Goal: Task Accomplishment & Management: Complete application form

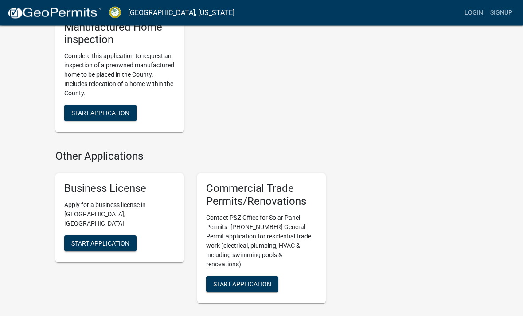
scroll to position [926, 0]
click at [112, 239] on span "Start Application" at bounding box center [100, 242] width 58 height 7
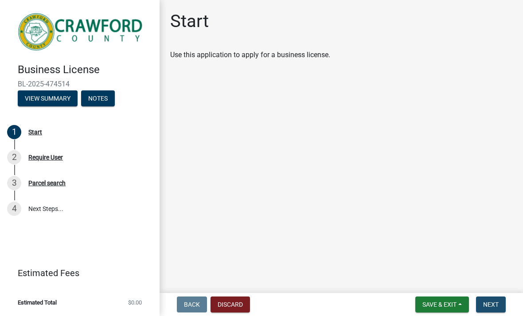
click at [497, 305] on span "Next" at bounding box center [491, 304] width 16 height 7
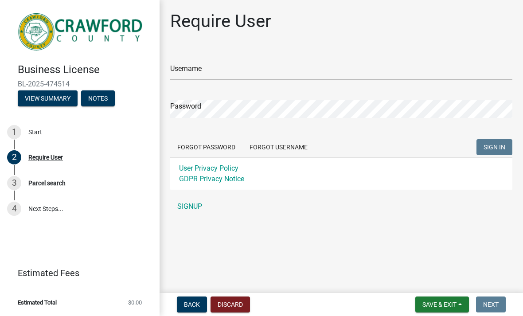
click at [192, 203] on link "SIGNUP" at bounding box center [341, 207] width 342 height 18
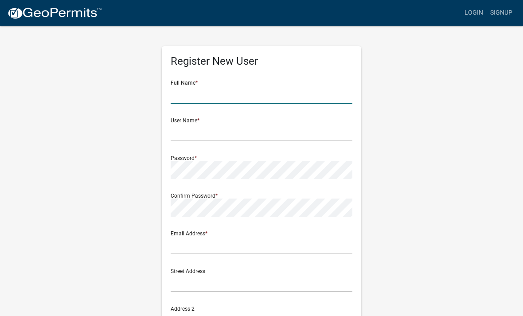
click at [245, 96] on input "text" at bounding box center [262, 95] width 182 height 18
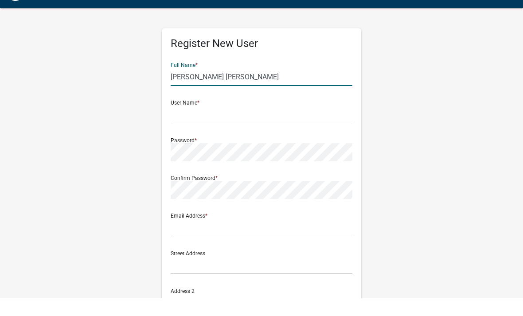
type input "[PERSON_NAME] [PERSON_NAME]"
click at [246, 123] on input "text" at bounding box center [262, 132] width 182 height 18
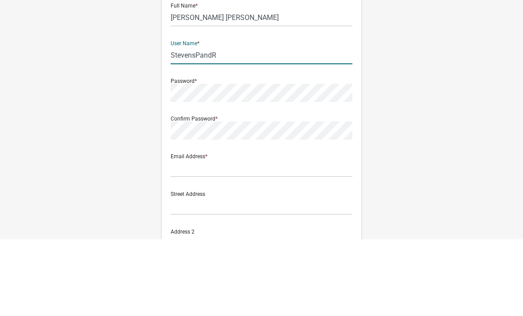
type input "StevensPandR"
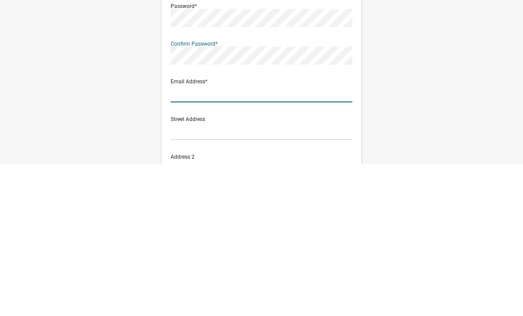
click at [226, 236] on input "text" at bounding box center [262, 245] width 182 height 18
type input "Stevenspandr@gmail.com"
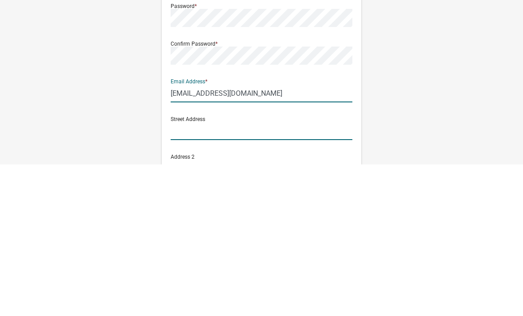
click at [249, 274] on input "text" at bounding box center [262, 283] width 182 height 18
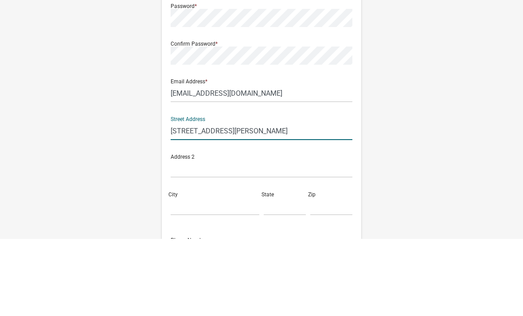
scroll to position [75, 0]
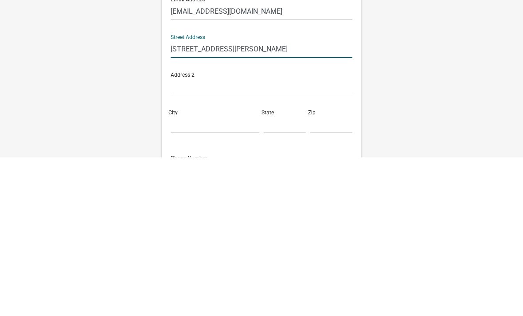
type input "221 Chapman Rd"
click at [212, 274] on input "City" at bounding box center [215, 283] width 89 height 18
type input "Lizella"
click at [278, 274] on input "text" at bounding box center [285, 283] width 42 height 18
type input "GA"
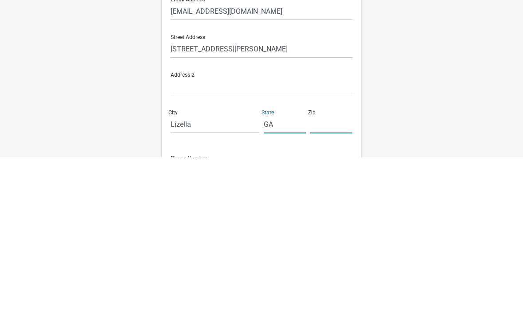
click at [324, 274] on input "text" at bounding box center [331, 283] width 42 height 18
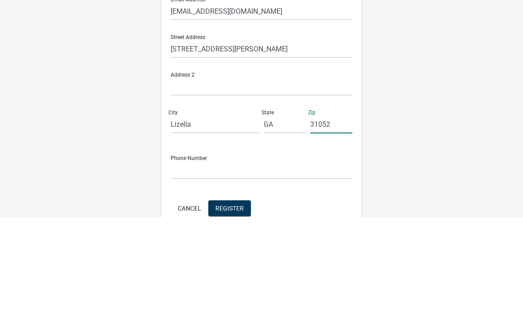
scroll to position [136, 0]
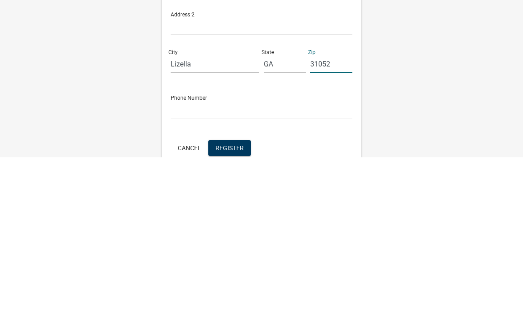
type input "31052"
click at [259, 259] on input "text" at bounding box center [262, 268] width 182 height 18
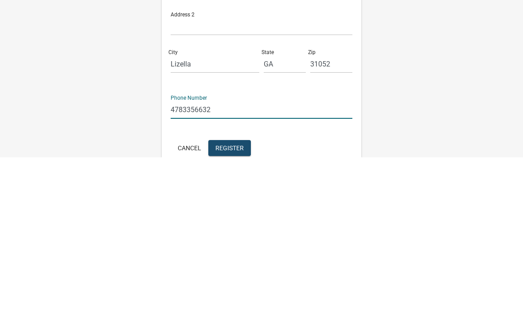
type input "4783356632"
click at [238, 303] on span "Register" at bounding box center [229, 306] width 28 height 7
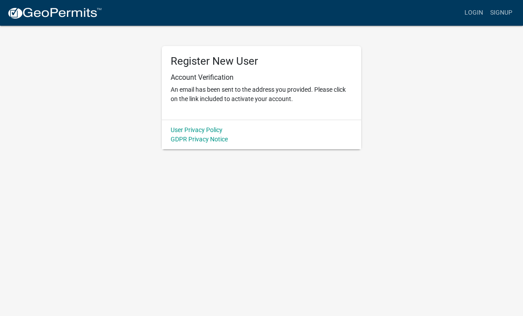
scroll to position [0, 0]
click at [473, 12] on link "Login" at bounding box center [474, 12] width 26 height 17
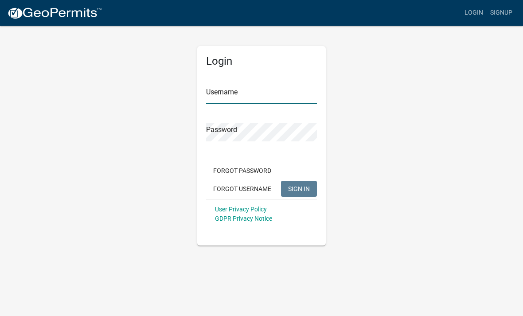
click at [228, 89] on input "Username" at bounding box center [261, 95] width 111 height 18
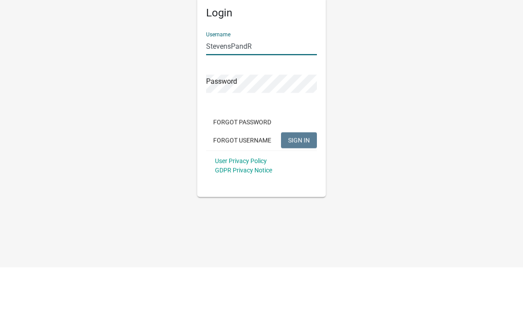
type input "StevensPandR"
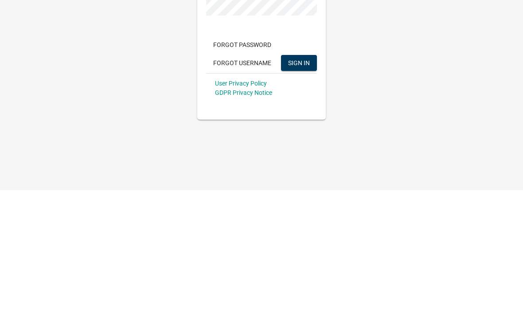
click at [296, 185] on span "SIGN IN" at bounding box center [299, 188] width 22 height 7
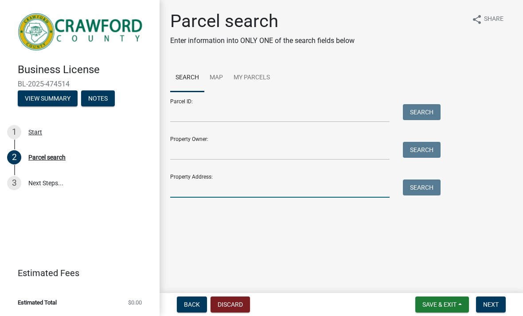
click at [266, 194] on input "Property Address:" at bounding box center [279, 189] width 219 height 18
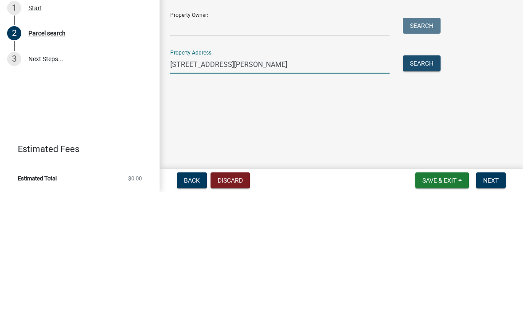
type input "221 Chapman Rd"
click at [419, 180] on button "Search" at bounding box center [422, 188] width 38 height 16
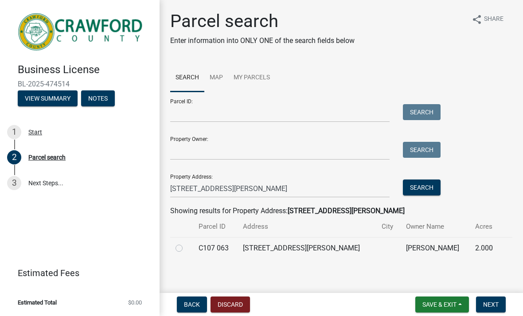
click at [186, 243] on label at bounding box center [186, 243] width 0 height 0
click at [186, 246] on 063 "radio" at bounding box center [189, 246] width 6 height 6
radio 063 "true"
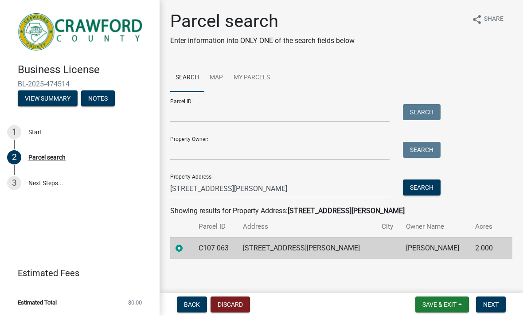
click at [502, 302] on button "Next" at bounding box center [491, 305] width 30 height 16
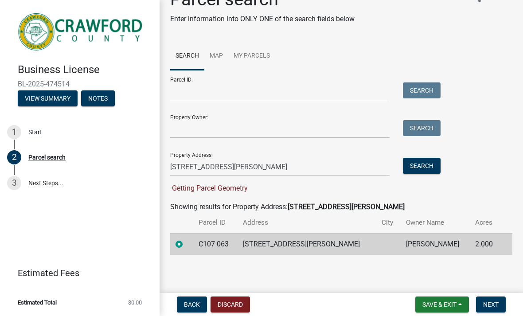
scroll to position [21, 0]
click at [497, 299] on button "Next" at bounding box center [491, 305] width 30 height 16
click at [496, 301] on span "Next" at bounding box center [491, 304] width 16 height 7
click at [496, 302] on span "Next" at bounding box center [491, 304] width 16 height 7
click at [488, 301] on span "Next" at bounding box center [491, 304] width 16 height 7
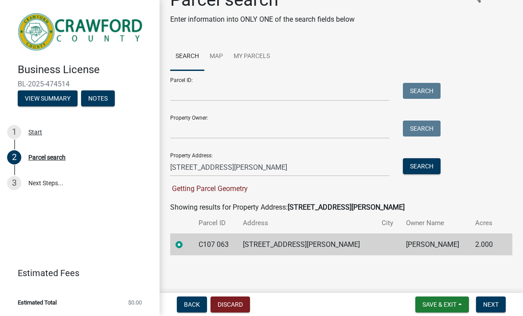
click at [432, 246] on td "EVANS ERICA R" at bounding box center [436, 245] width 70 height 22
click at [46, 180] on link "3 Next Steps..." at bounding box center [80, 183] width 160 height 26
click at [231, 194] on div "Getting Parcel Geometry" at bounding box center [303, 189] width 266 height 11
click at [235, 190] on span "Getting Parcel Geometry" at bounding box center [209, 188] width 78 height 8
click at [492, 303] on span "Next" at bounding box center [491, 304] width 16 height 7
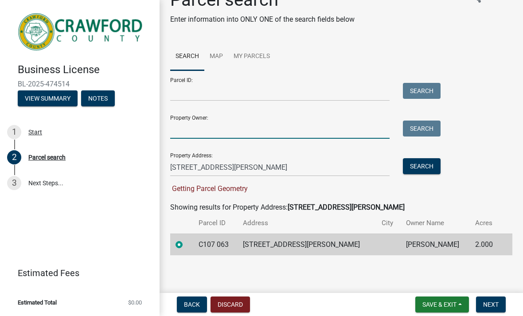
click at [319, 134] on input "Property Owner:" at bounding box center [279, 130] width 219 height 18
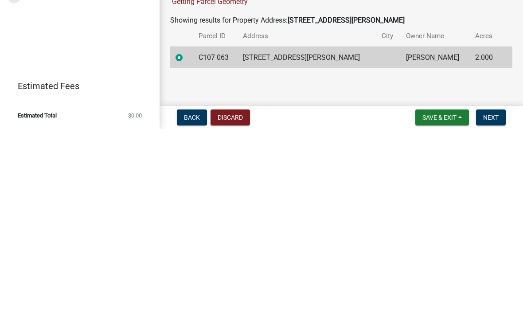
click at [376, 234] on td at bounding box center [388, 245] width 24 height 22
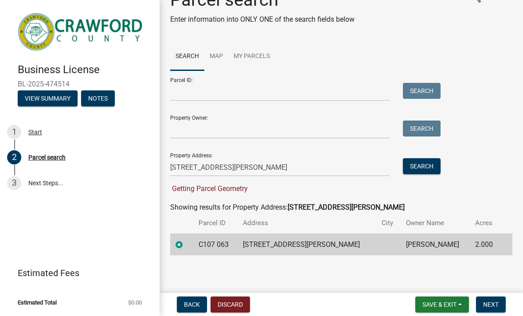
click at [488, 298] on button "Next" at bounding box center [491, 305] width 30 height 16
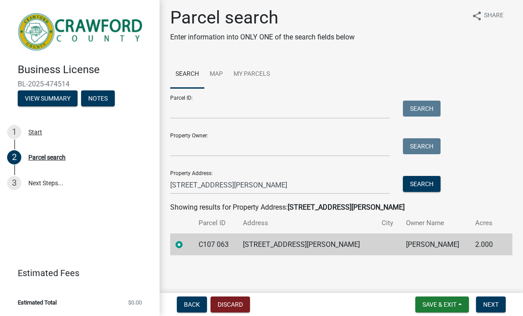
click at [495, 298] on button "Next" at bounding box center [491, 305] width 30 height 16
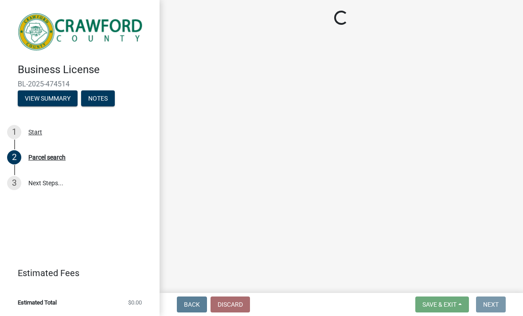
scroll to position [0, 0]
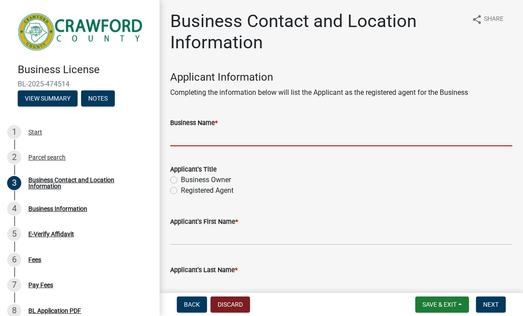
click at [330, 133] on input "Business Name *" at bounding box center [341, 137] width 342 height 18
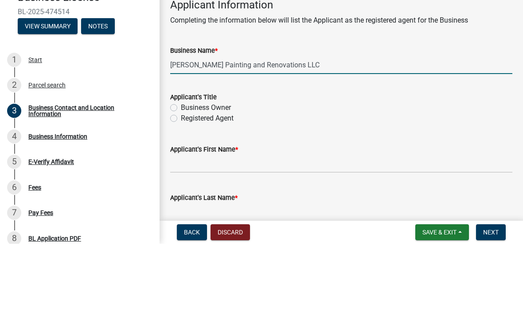
type input "[PERSON_NAME] Painting and Renovations LLC"
click at [215, 175] on label "Business Owner" at bounding box center [206, 180] width 50 height 11
click at [187, 175] on input "Business Owner" at bounding box center [184, 178] width 6 height 6
radio input "true"
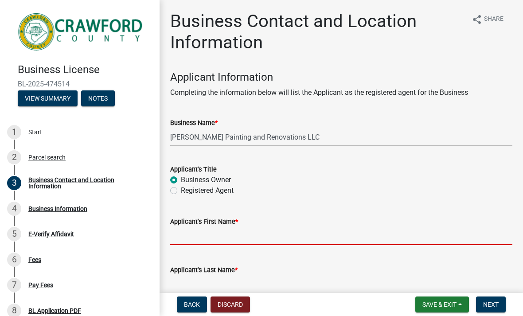
click at [274, 238] on input "Applicant's First Name *" at bounding box center [341, 236] width 342 height 18
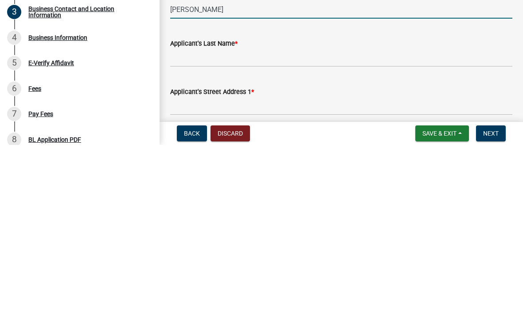
scroll to position [56, 0]
type input "Joseph"
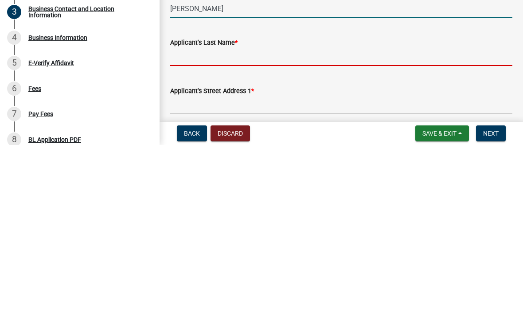
click at [240, 219] on input "Applicant's Last Name *" at bounding box center [341, 228] width 342 height 18
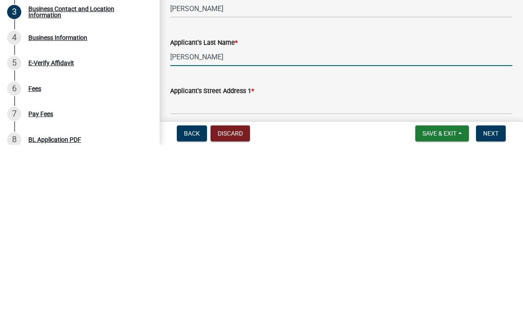
type input "Stevens"
click at [289, 267] on input "Applicant's Street Address 1 *" at bounding box center [341, 276] width 342 height 18
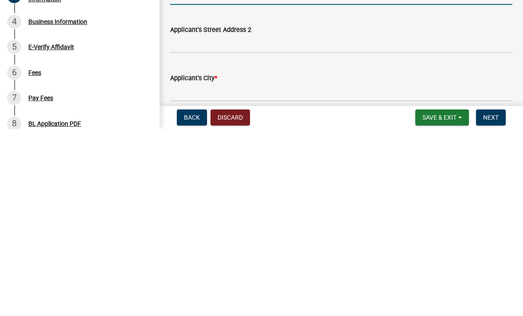
scroll to position [184, 0]
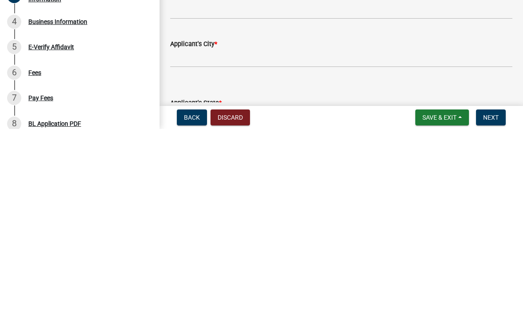
type input "221 Chapman Rd"
click at [316, 236] on input "Applicant's City *" at bounding box center [341, 245] width 342 height 18
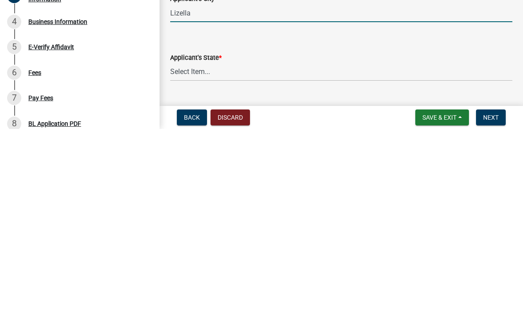
scroll to position [230, 0]
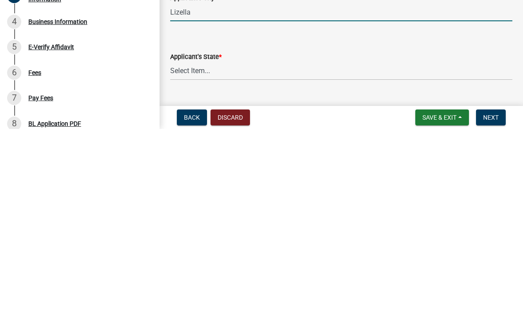
type input "Lizella"
click at [261, 249] on select "Select Item... Alabama Alaska Arizona Arkansas California Colorado Connecticut …" at bounding box center [341, 258] width 342 height 18
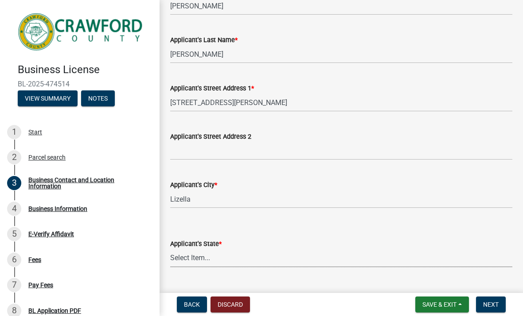
select select "GA"
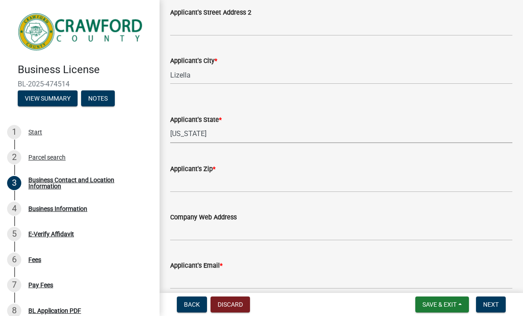
scroll to position [355, 0]
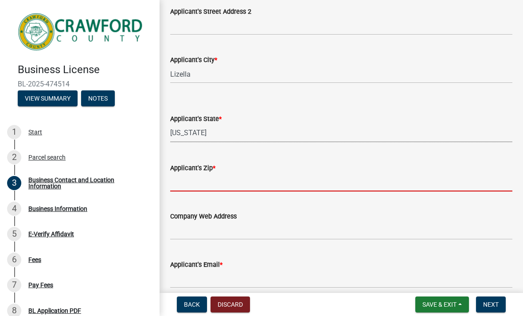
click at [305, 182] on input "Applicant's Zip *" at bounding box center [341, 182] width 342 height 18
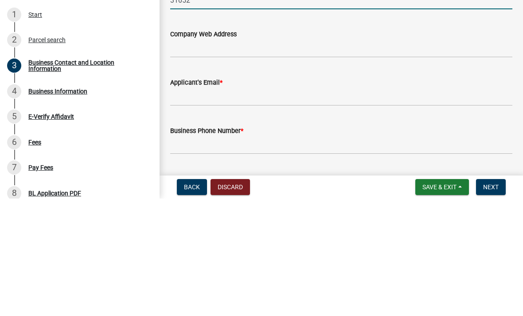
scroll to position [426, 0]
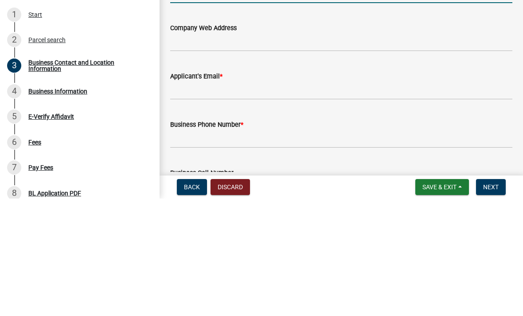
type input "31052"
click at [281, 199] on input "Applicant's Email *" at bounding box center [341, 208] width 342 height 18
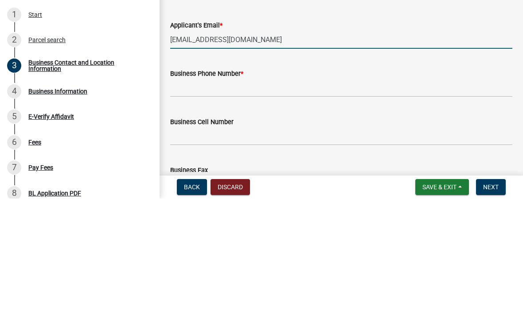
scroll to position [477, 0]
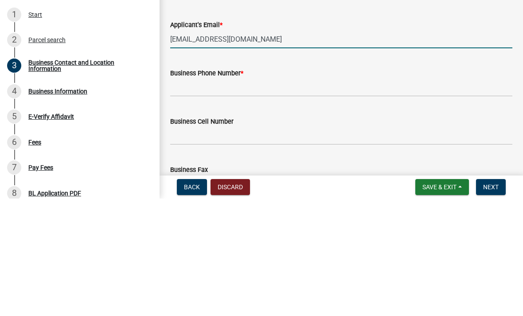
type input "Stevenspandr@gmail.com"
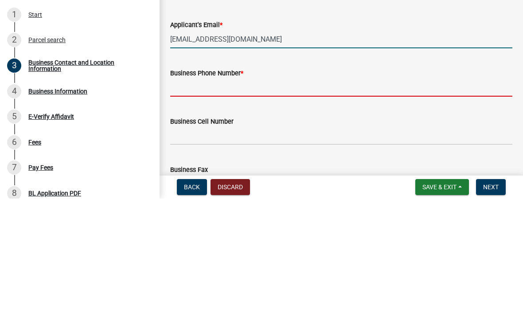
click at [247, 196] on input "Business Phone Number *" at bounding box center [341, 205] width 342 height 18
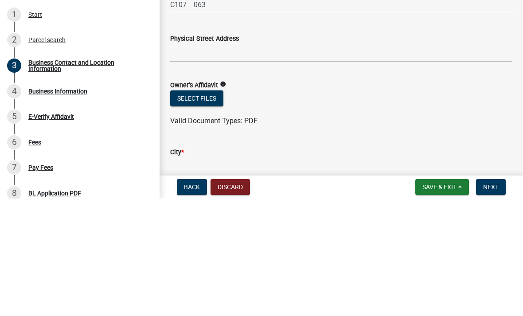
scroll to position [751, 0]
type input "4783356632"
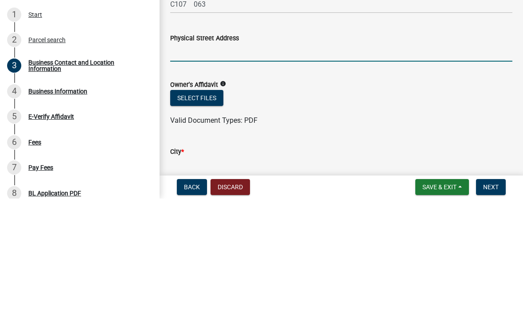
click at [290, 161] on input "Physical Street Address" at bounding box center [341, 170] width 342 height 18
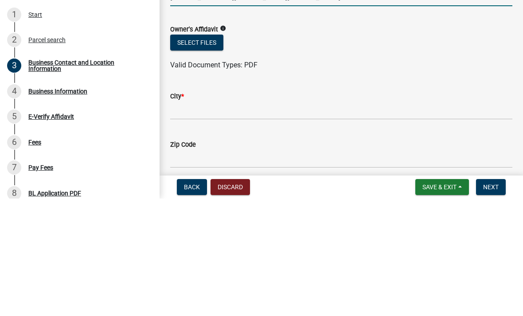
scroll to position [804, 0]
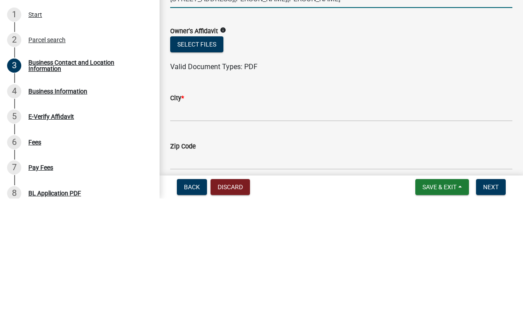
type input "221 Chapman Rd Lizella, GA 31052"
click at [226, 145] on icon "info" at bounding box center [223, 148] width 6 height 6
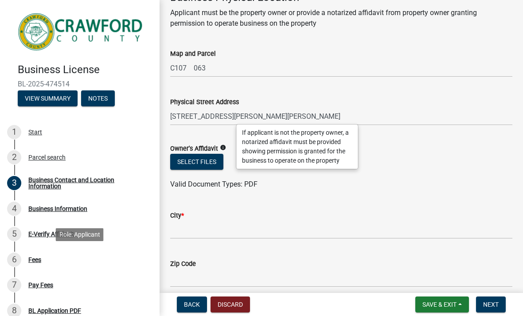
click at [35, 257] on div "Fees" at bounding box center [34, 260] width 13 height 6
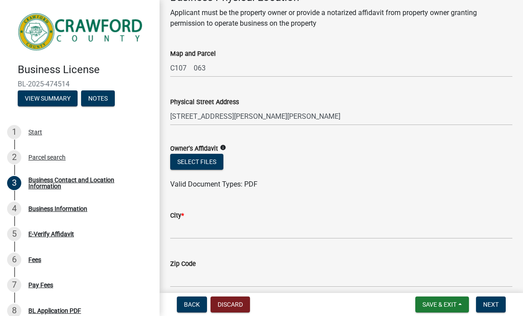
click at [508, 297] on form "Save & Exit Save Save & Exit Next" at bounding box center [461, 305] width 98 height 16
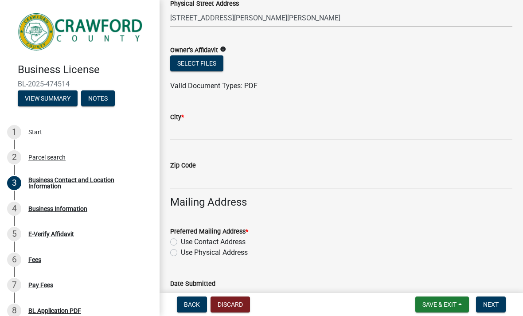
scroll to position [903, 0]
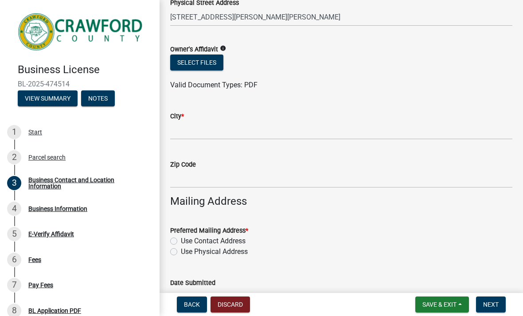
click at [226, 46] on icon "info" at bounding box center [223, 48] width 6 height 6
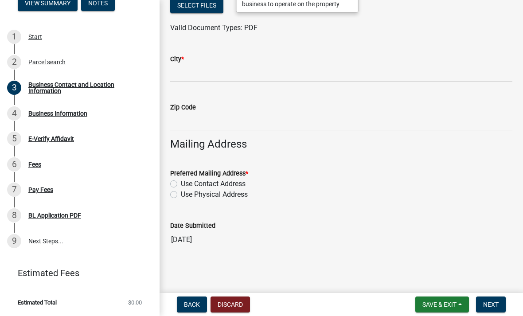
scroll to position [95, 0]
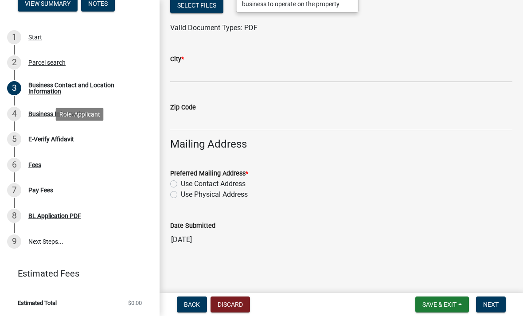
click at [67, 139] on div "E-Verify Affidavit" at bounding box center [51, 139] width 46 height 6
click at [181, 197] on label "Use Physical Address" at bounding box center [214, 194] width 67 height 11
click at [181, 195] on input "Use Physical Address" at bounding box center [184, 192] width 6 height 6
radio input "true"
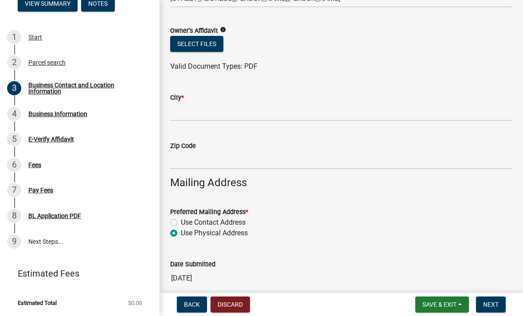
scroll to position [926, 0]
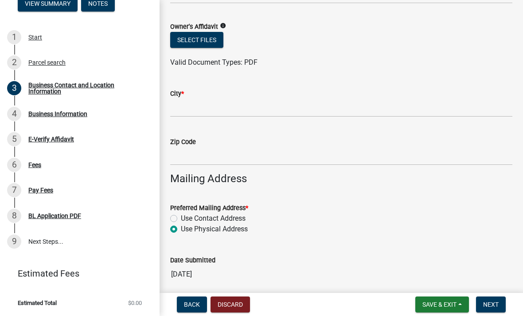
click at [447, 301] on span "Save & Exit" at bounding box center [439, 304] width 34 height 7
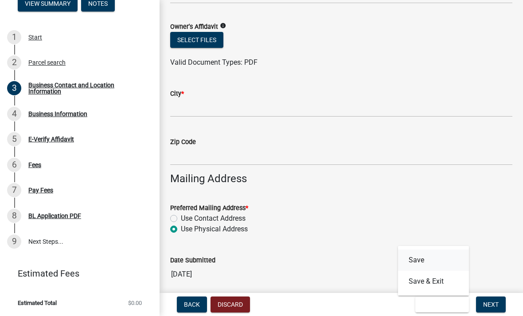
click at [432, 256] on button "Save" at bounding box center [433, 260] width 71 height 21
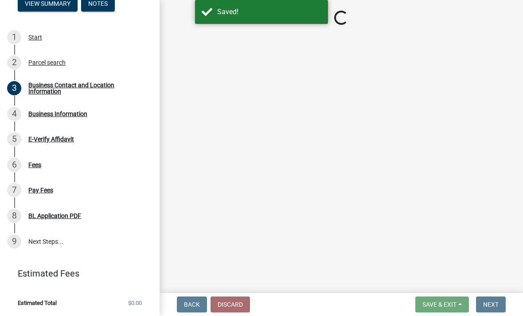
select select "GA"
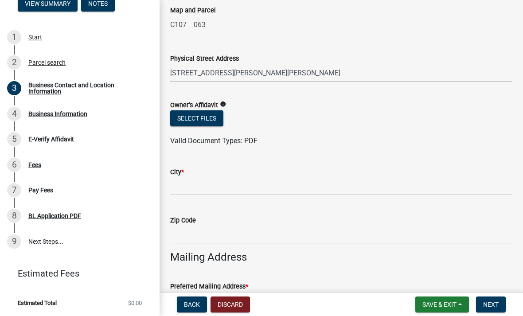
scroll to position [847, 0]
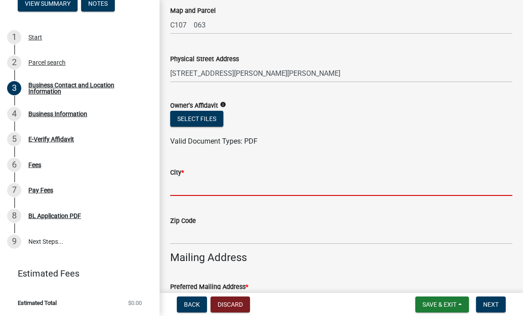
click at [252, 191] on input "City *" at bounding box center [341, 187] width 342 height 18
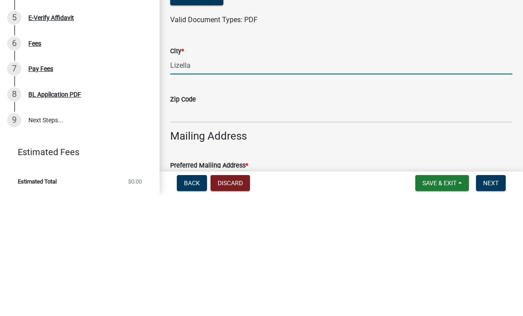
type input "Lizella"
click at [245, 226] on input "Zip Code" at bounding box center [341, 235] width 342 height 18
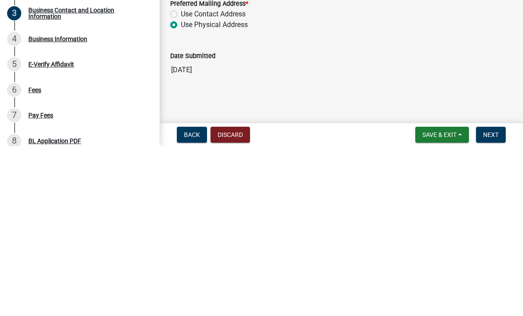
scroll to position [0, 0]
type input "31052"
click at [371, 208] on div "Date Submitted 09/06/2025" at bounding box center [341, 228] width 342 height 41
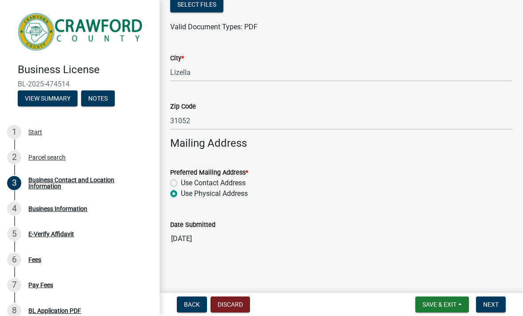
scroll to position [962, 0]
click at [491, 301] on span "Next" at bounding box center [491, 304] width 16 height 7
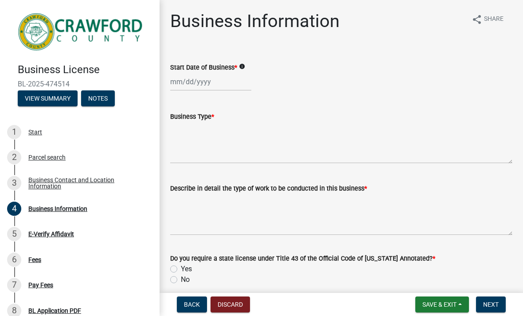
scroll to position [0, 0]
click at [183, 81] on div at bounding box center [210, 82] width 81 height 18
select select "9"
select select "2025"
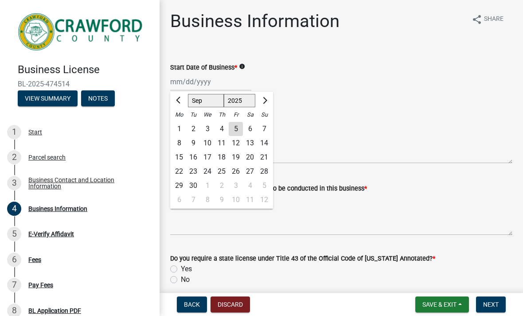
click at [181, 162] on div "15" at bounding box center [179, 157] width 14 height 14
type input "09/15/2025"
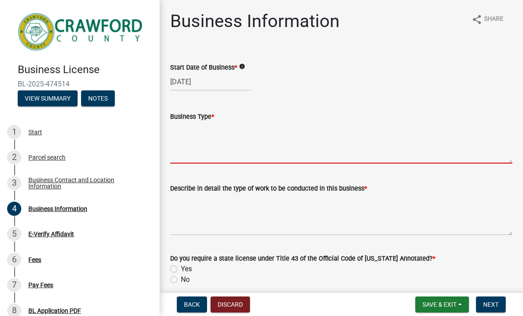
click at [207, 155] on textarea "Business Type *" at bounding box center [341, 143] width 342 height 42
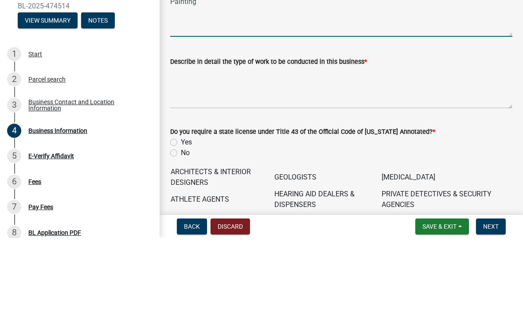
scroll to position [54, 0]
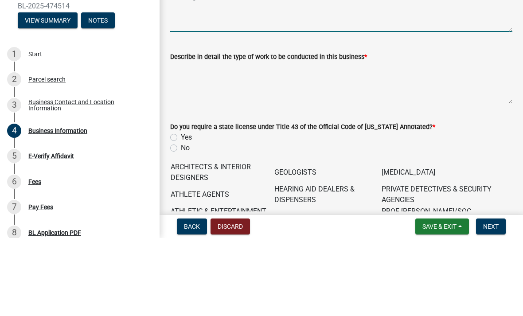
type textarea "Painting"
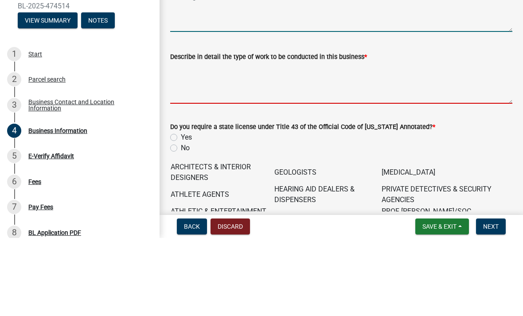
click at [308, 140] on textarea "Describe in detail the type of work to be conducted in this business *" at bounding box center [341, 161] width 342 height 42
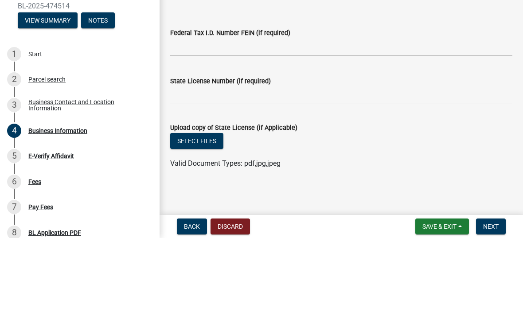
scroll to position [532, 0]
click at [401, 154] on form "State License Number (if required)" at bounding box center [341, 168] width 342 height 29
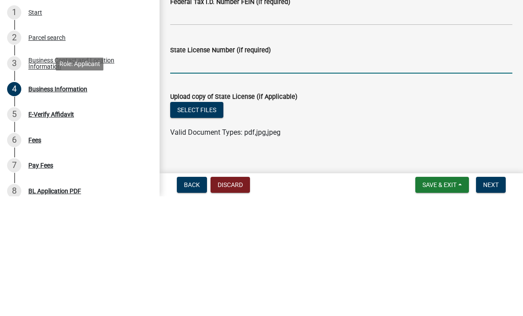
click at [138, 202] on div "4 Business Information" at bounding box center [76, 209] width 138 height 14
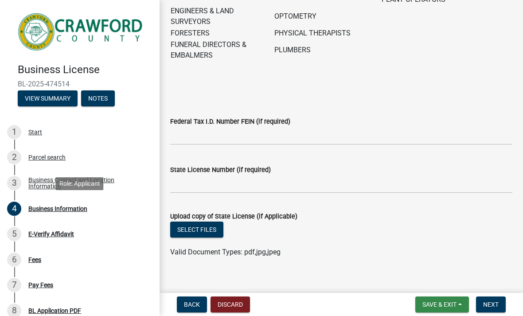
click at [449, 301] on span "Save & Exit" at bounding box center [439, 304] width 34 height 7
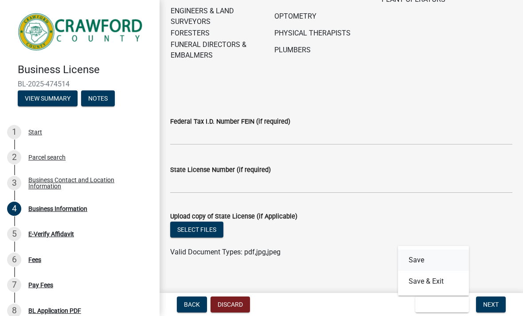
click at [432, 256] on button "Save" at bounding box center [433, 260] width 71 height 21
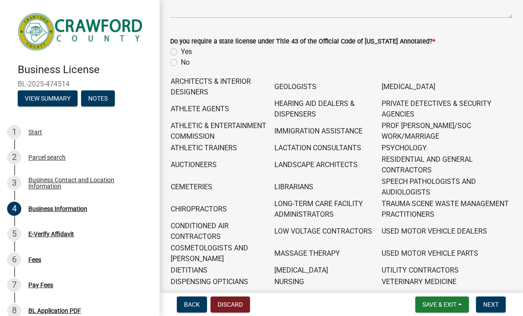
scroll to position [216, 0]
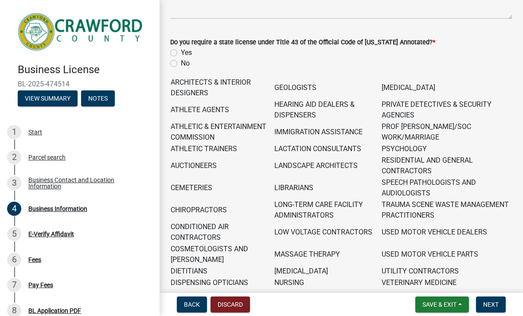
click at [181, 66] on label "No" at bounding box center [185, 63] width 9 height 11
click at [181, 64] on input "No" at bounding box center [184, 61] width 6 height 6
radio input "true"
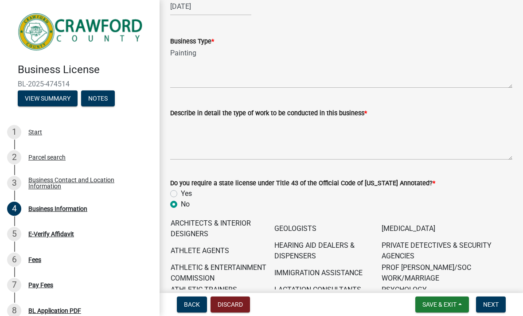
scroll to position [74, 0]
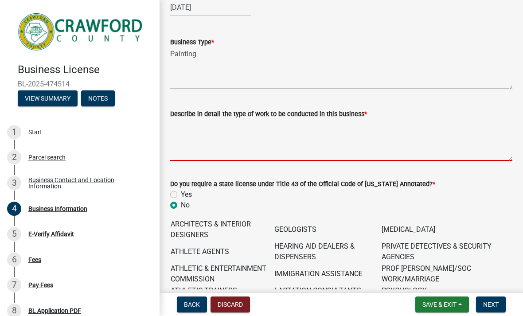
click at [401, 148] on textarea "Describe in detail the type of work to be conducted in this business *" at bounding box center [341, 140] width 342 height 42
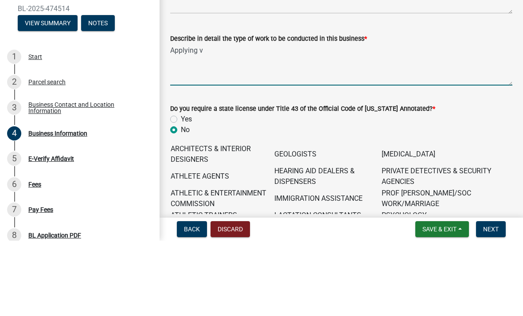
type textarea "Applying"
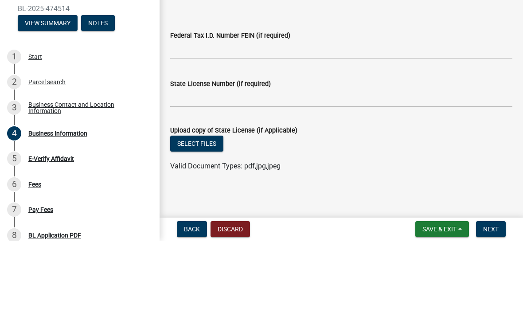
scroll to position [532, 0]
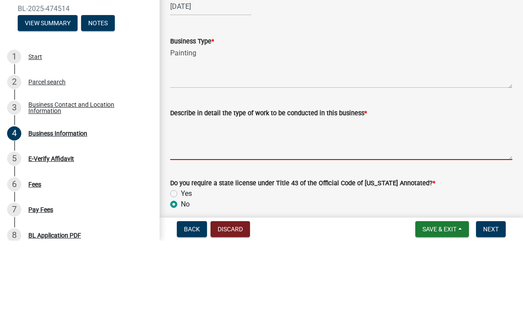
type textarea "&"
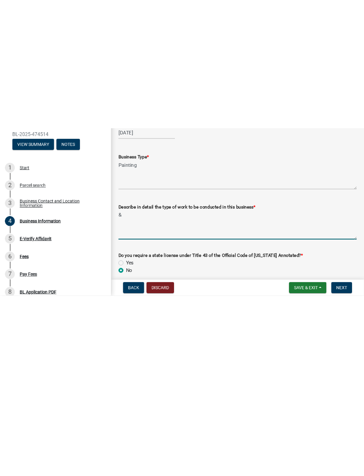
scroll to position [-2, 0]
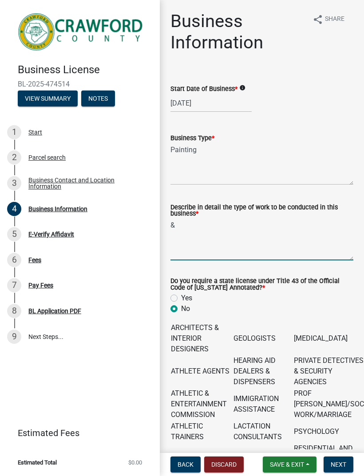
click at [253, 226] on textarea "&" at bounding box center [261, 240] width 183 height 42
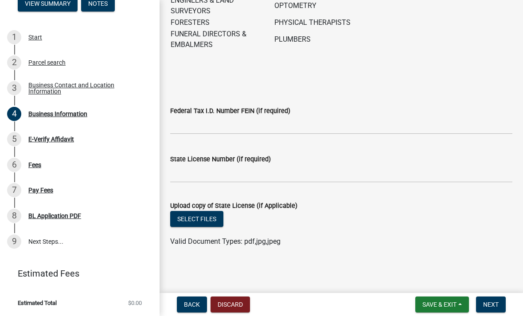
scroll to position [532, 0]
click at [149, 76] on link "3 Business Contact and Location Information" at bounding box center [80, 88] width 160 height 26
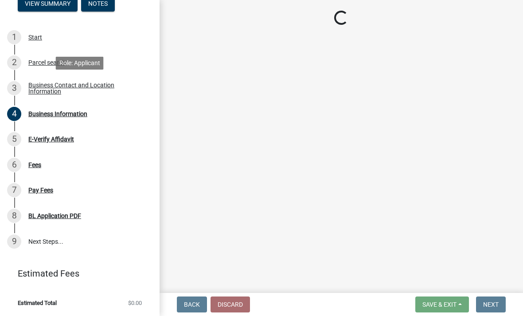
scroll to position [0, 0]
click at [181, 78] on main "Loading..." at bounding box center [342, 144] width 364 height 289
select select "GA"
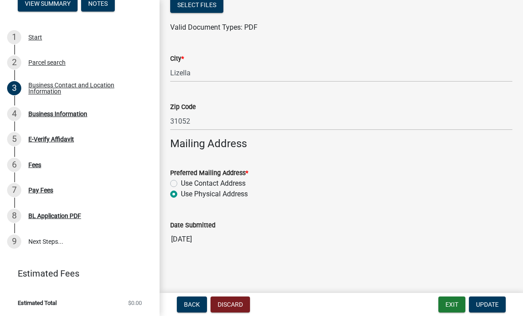
scroll to position [961, 0]
click at [493, 299] on button "Update" at bounding box center [487, 305] width 37 height 16
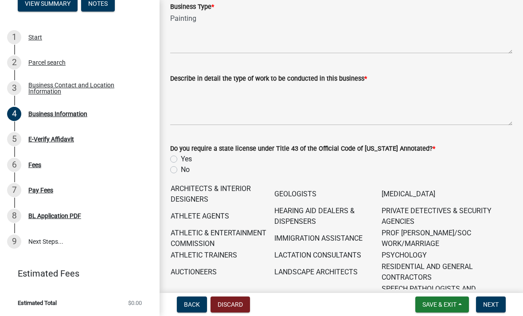
scroll to position [113, 0]
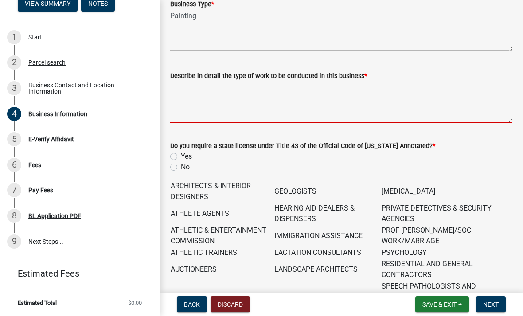
click at [208, 109] on textarea "Describe in detail the type of work to be conducted in this business *" at bounding box center [341, 102] width 342 height 42
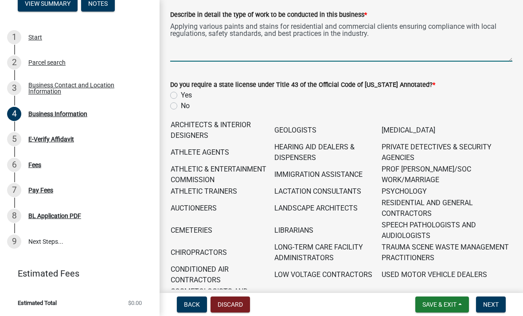
scroll to position [169, 0]
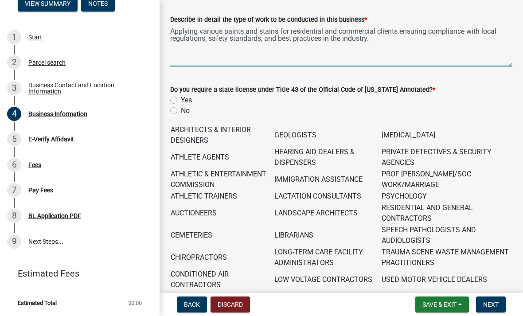
type textarea "Applying various paints and stains for residential and commercial clients ensur…"
click at [181, 110] on label "No" at bounding box center [185, 111] width 9 height 11
click at [181, 110] on input "No" at bounding box center [184, 109] width 6 height 6
radio input "true"
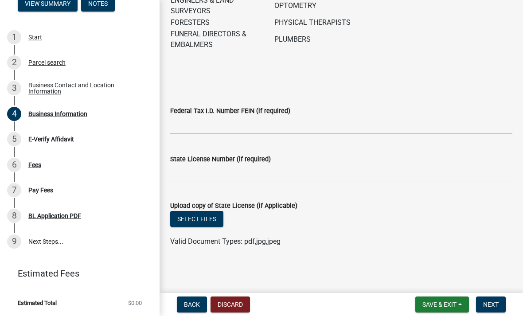
scroll to position [532, 0]
click at [454, 299] on button "Save & Exit" at bounding box center [442, 305] width 54 height 16
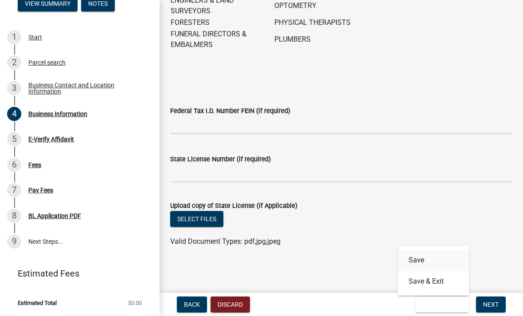
click at [430, 258] on button "Save" at bounding box center [433, 260] width 71 height 21
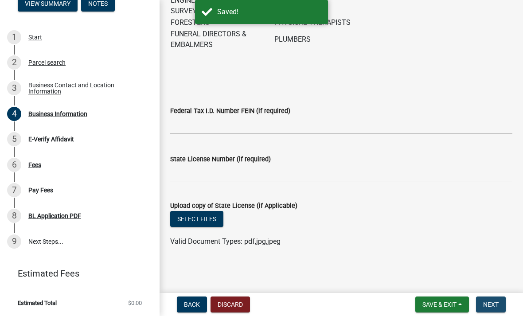
click at [495, 298] on button "Next" at bounding box center [491, 305] width 30 height 16
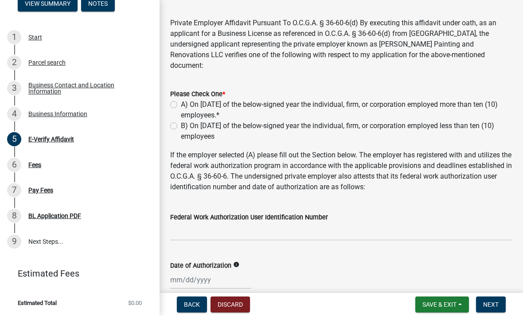
scroll to position [33, 0]
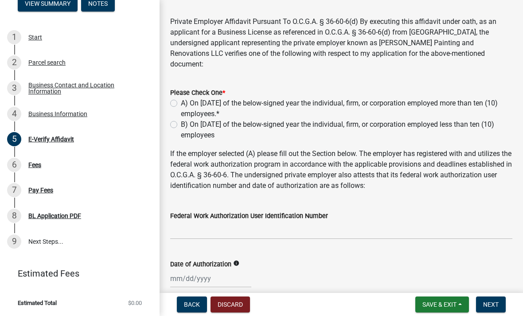
click at [181, 119] on label "B) On January 1st of the below-signed year the individual, firm, or corporation…" at bounding box center [347, 129] width 332 height 21
click at [181, 119] on input "B) On January 1st of the below-signed year the individual, firm, or corporation…" at bounding box center [184, 122] width 6 height 6
radio input "true"
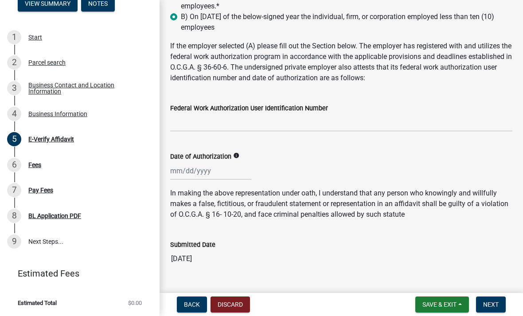
scroll to position [141, 0]
click at [187, 165] on div at bounding box center [210, 170] width 81 height 18
select select "9"
select select "2025"
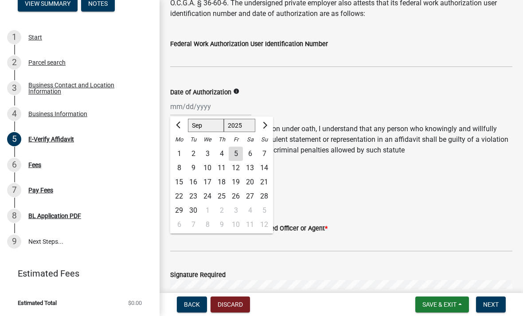
scroll to position [206, 0]
click at [450, 185] on input "09/06/2025" at bounding box center [341, 194] width 342 height 18
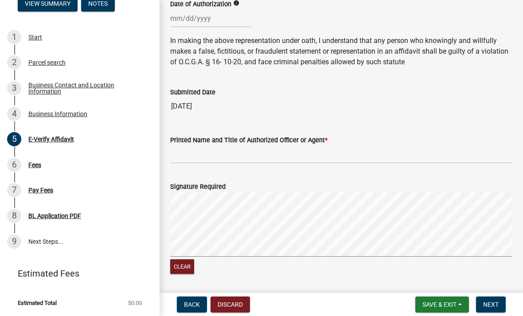
scroll to position [295, 0]
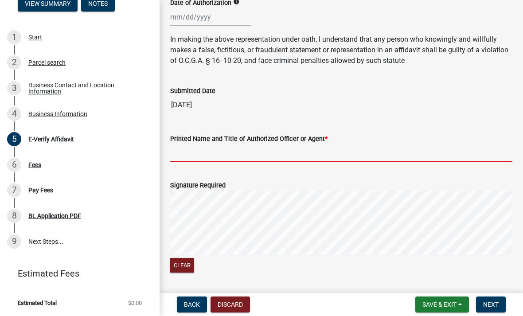
click at [202, 144] on input "Printed Name and Title of Authorized Officer or Agent *" at bounding box center [341, 153] width 342 height 18
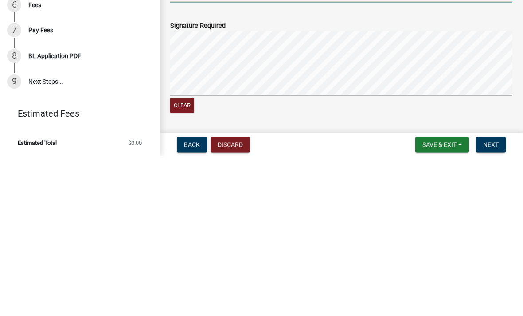
type input "Joseph Stevens Owner"
click at [180, 258] on button "Clear" at bounding box center [182, 265] width 24 height 15
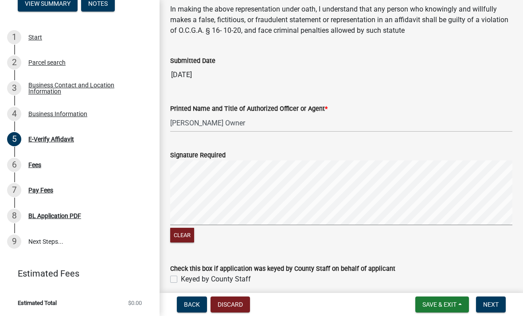
scroll to position [326, 0]
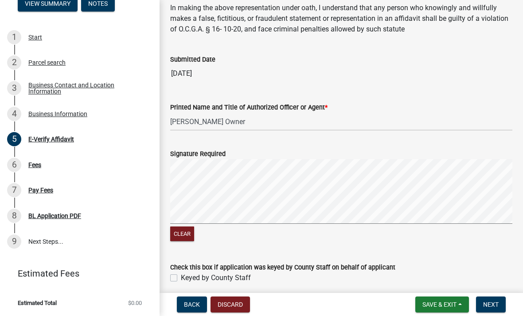
click at [178, 227] on button "Clear" at bounding box center [182, 234] width 24 height 15
click at [186, 227] on button "Clear" at bounding box center [182, 234] width 24 height 15
click at [183, 227] on button "Clear" at bounding box center [182, 234] width 24 height 15
click at [184, 227] on button "Clear" at bounding box center [182, 234] width 24 height 15
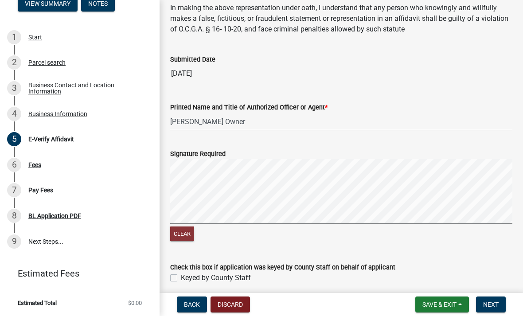
click at [182, 227] on button "Clear" at bounding box center [182, 234] width 24 height 15
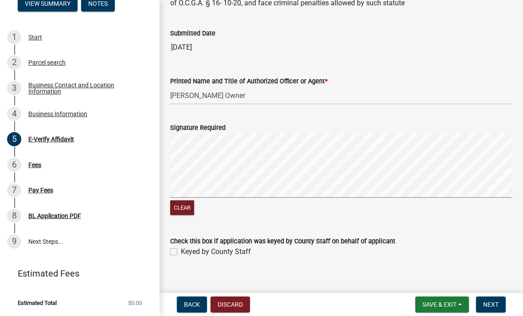
scroll to position [352, 0]
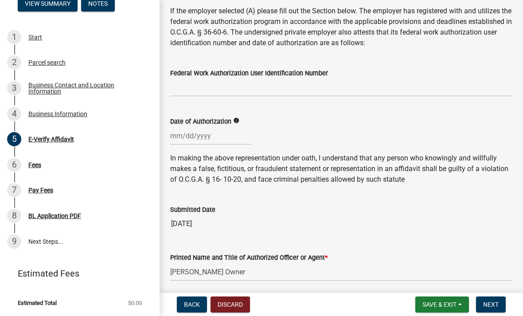
click at [449, 301] on span "Save & Exit" at bounding box center [439, 304] width 34 height 7
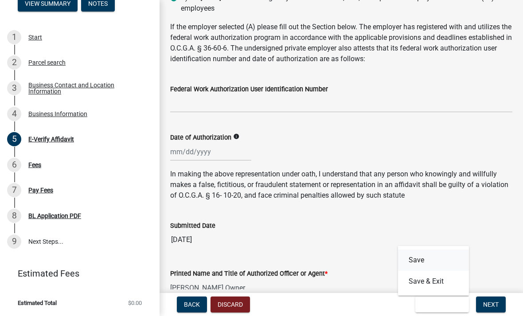
click at [438, 261] on button "Save" at bounding box center [433, 260] width 71 height 21
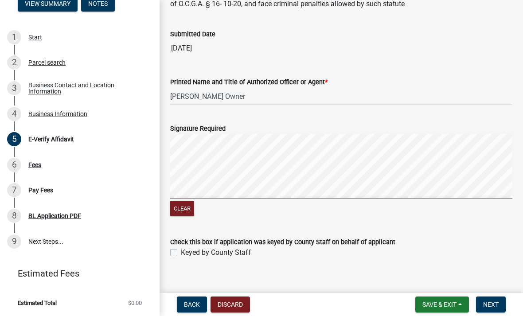
click at [499, 298] on button "Next" at bounding box center [491, 305] width 30 height 16
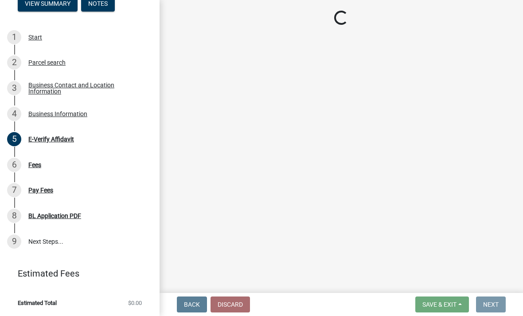
scroll to position [0, 0]
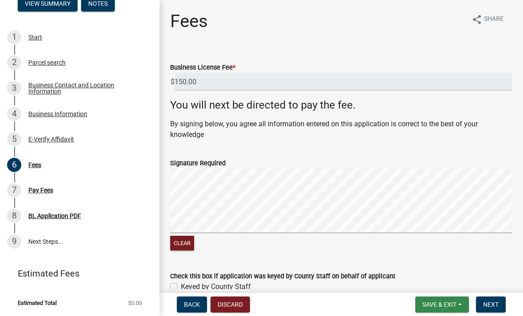
click at [450, 302] on span "Save & Exit" at bounding box center [439, 304] width 34 height 7
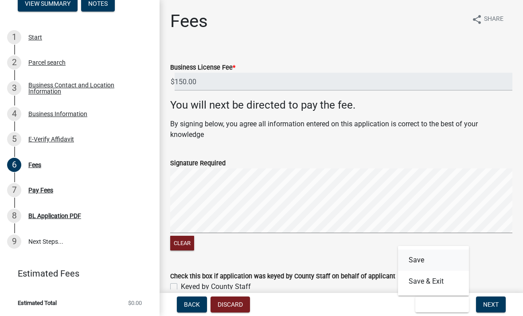
click at [443, 260] on button "Save" at bounding box center [433, 260] width 71 height 21
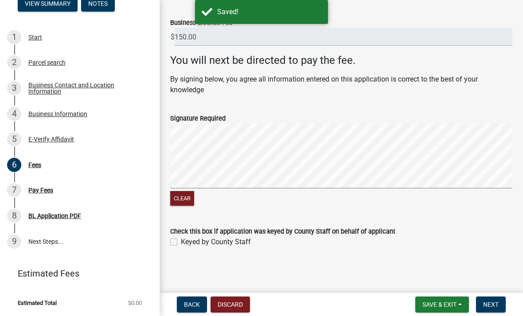
scroll to position [45, 0]
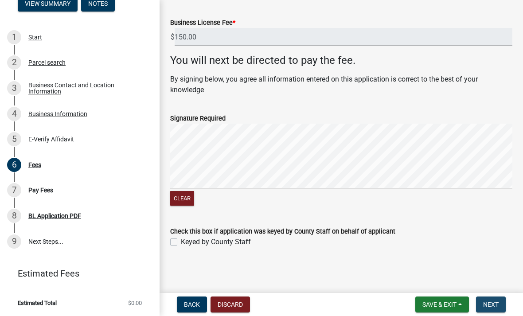
click at [495, 301] on span "Next" at bounding box center [491, 304] width 16 height 7
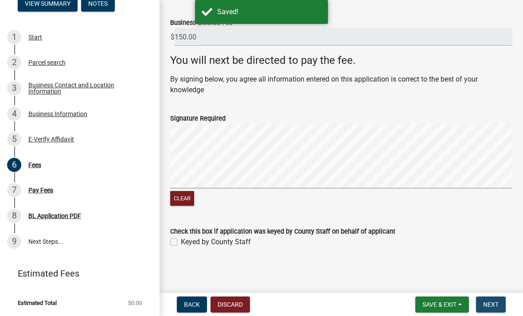
scroll to position [0, 0]
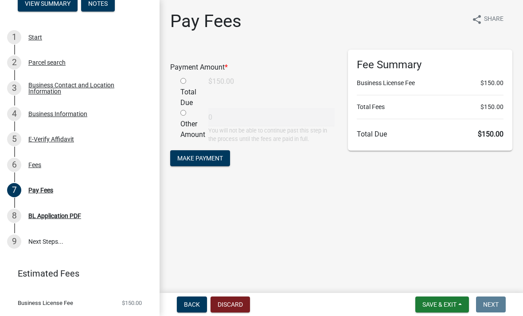
click at [78, 220] on div "8 BL Application PDF" at bounding box center [76, 216] width 138 height 14
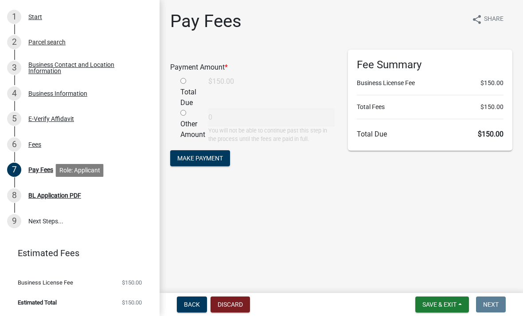
scroll to position [115, 0]
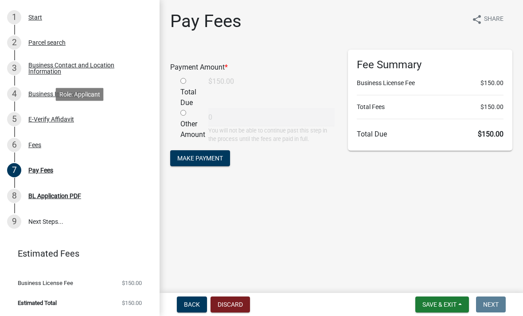
click at [63, 121] on div "E-Verify Affidavit" at bounding box center [51, 119] width 46 height 6
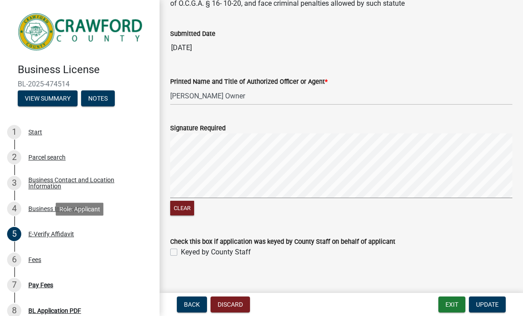
scroll to position [352, 0]
click at [453, 301] on button "Exit" at bounding box center [451, 305] width 27 height 16
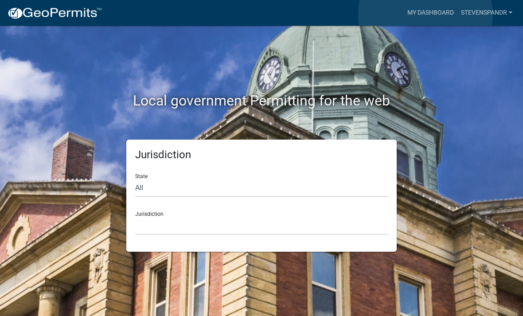
click at [426, 15] on link "My Dashboard" at bounding box center [431, 12] width 54 height 17
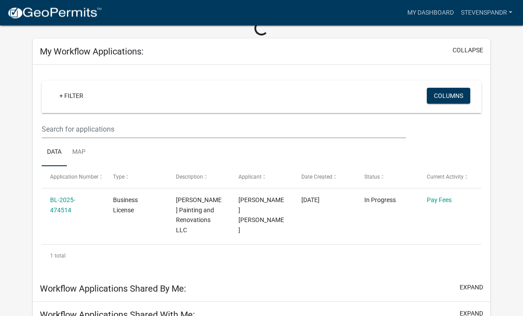
scroll to position [47, 0]
click at [75, 202] on link "BL-2025-474514" at bounding box center [62, 204] width 25 height 17
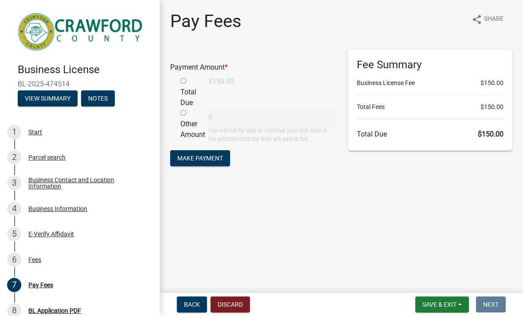
click at [61, 159] on div "Parcel search" at bounding box center [46, 157] width 37 height 6
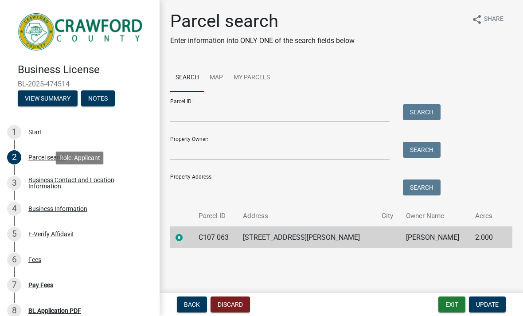
click at [60, 181] on div "Business Contact and Location Information" at bounding box center [86, 183] width 117 height 12
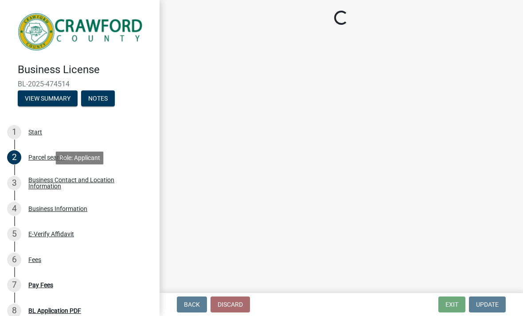
select select "GA"
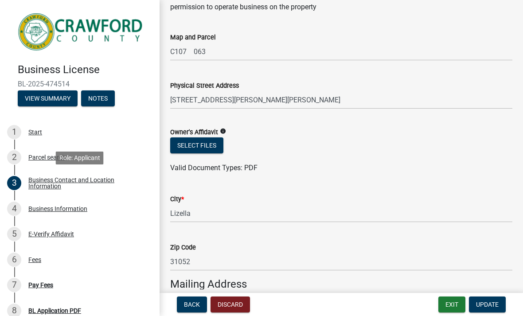
scroll to position [822, 0]
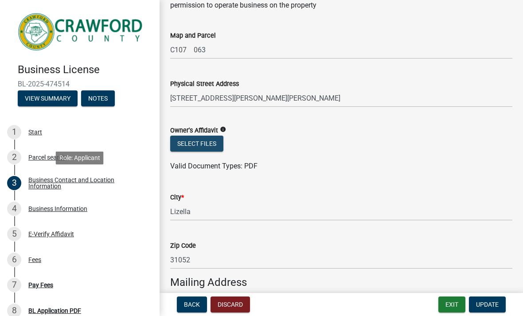
click at [202, 138] on button "Select files" at bounding box center [196, 144] width 53 height 16
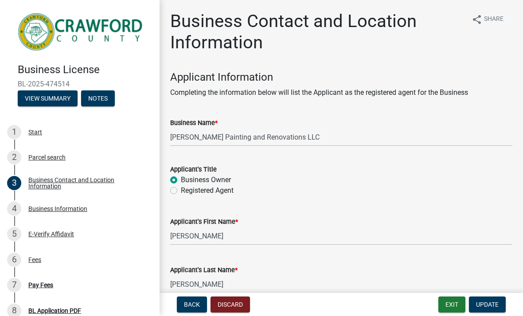
scroll to position [0, 0]
click at [450, 305] on button "Exit" at bounding box center [451, 305] width 27 height 16
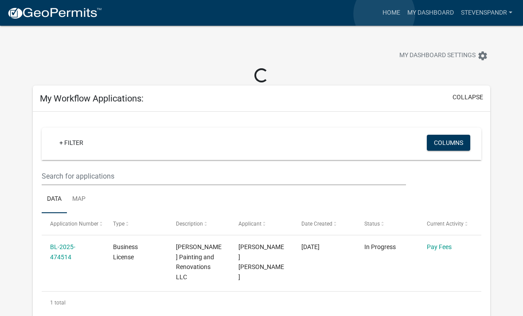
click at [384, 14] on link "Home" at bounding box center [391, 12] width 25 height 17
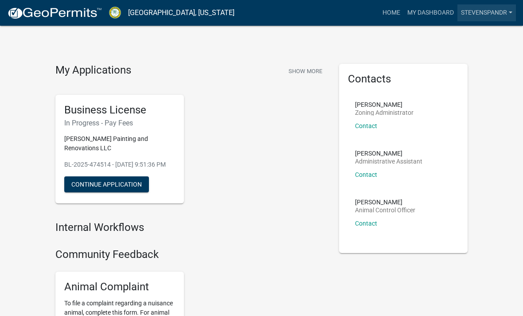
click at [505, 9] on link "StevensPandR" at bounding box center [486, 12] width 59 height 17
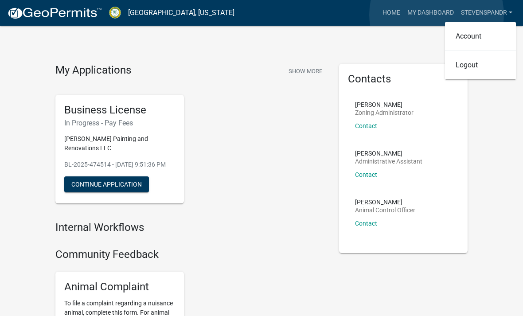
click at [437, 15] on link "My Dashboard" at bounding box center [431, 12] width 54 height 17
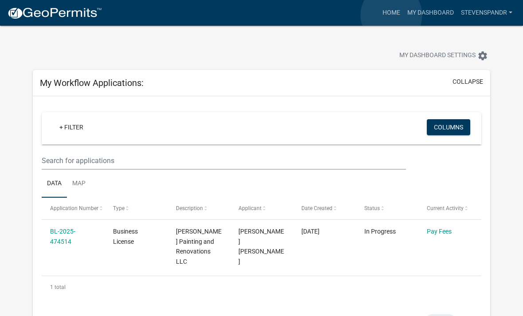
click at [392, 16] on link "Home" at bounding box center [391, 12] width 25 height 17
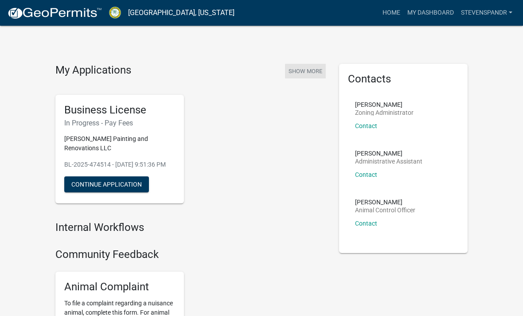
click at [308, 70] on button "Show More" at bounding box center [305, 71] width 41 height 15
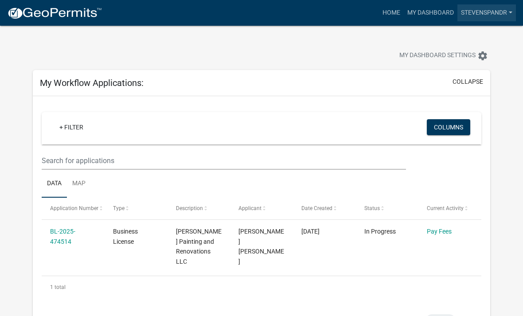
click at [502, 10] on link "StevensPandR" at bounding box center [486, 12] width 59 height 17
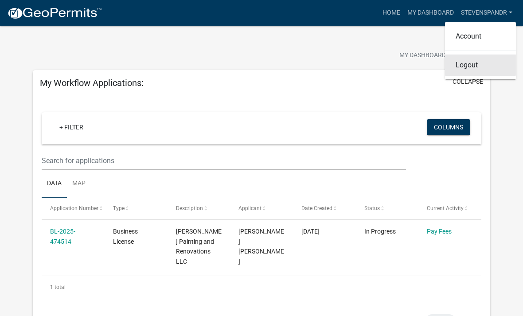
click at [483, 65] on link "Logout" at bounding box center [480, 65] width 71 height 21
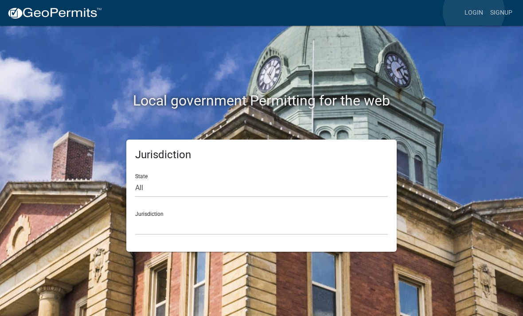
click at [474, 12] on link "Login" at bounding box center [474, 12] width 26 height 17
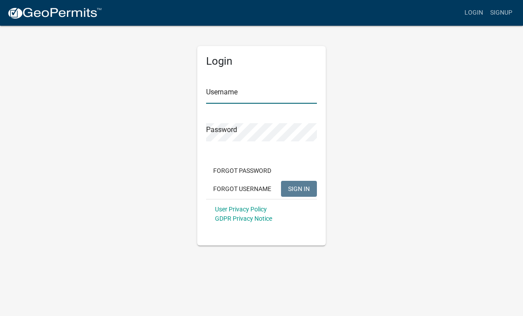
click at [283, 100] on input "Username" at bounding box center [261, 95] width 111 height 18
type input "StevensPandR"
click at [299, 188] on button "SIGN IN" at bounding box center [299, 189] width 36 height 16
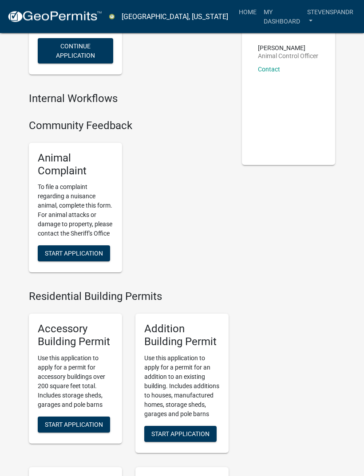
scroll to position [156, 0]
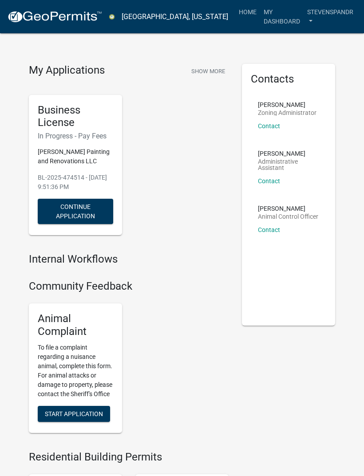
click at [274, 178] on link "Contact" at bounding box center [269, 180] width 22 height 7
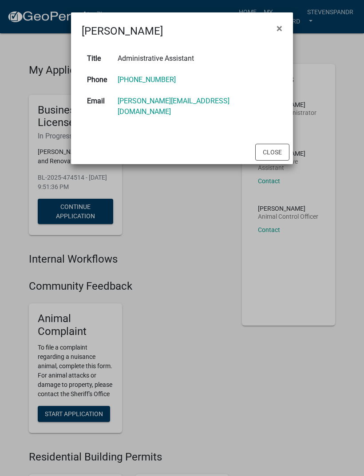
click at [156, 102] on link "[PERSON_NAME][EMAIL_ADDRESS][DOMAIN_NAME]" at bounding box center [173, 106] width 112 height 19
click at [269, 144] on button "Close" at bounding box center [272, 152] width 34 height 17
